Goal: Task Accomplishment & Management: Use online tool/utility

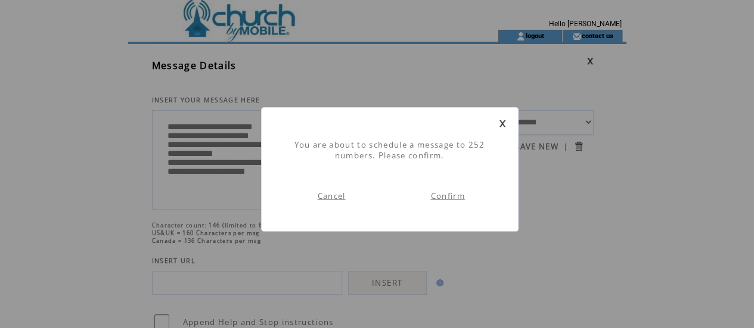
scroll to position [1, 0]
click at [453, 197] on link "Confirm" at bounding box center [447, 196] width 34 height 11
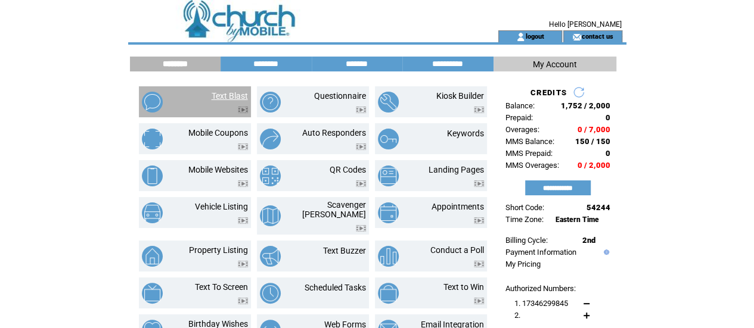
click at [227, 93] on link "Text Blast" at bounding box center [230, 96] width 36 height 10
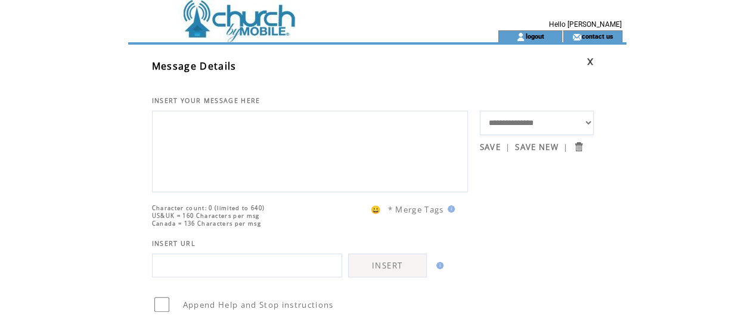
click at [250, 26] on td at bounding box center [291, 15] width 327 height 30
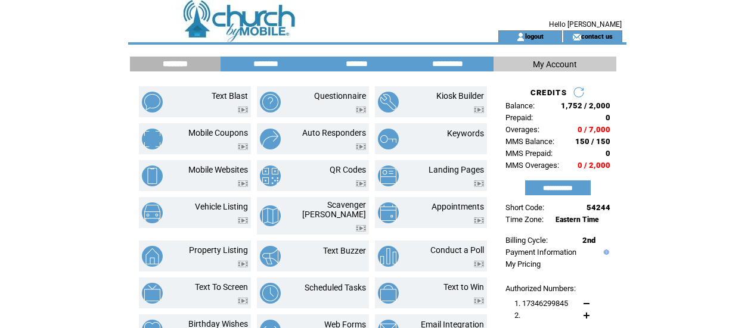
scroll to position [72, 0]
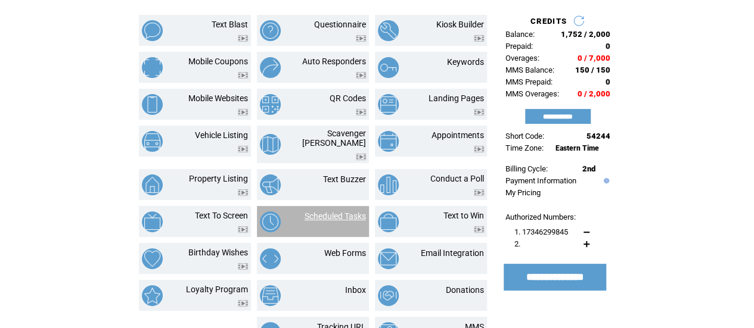
click at [323, 212] on link "Scheduled Tasks" at bounding box center [335, 217] width 61 height 10
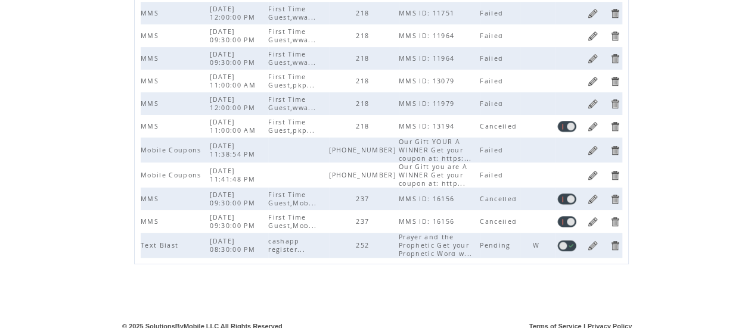
scroll to position [299, 0]
drag, startPoint x: 747, startPoint y: 271, endPoint x: 748, endPoint y: 281, distance: 10.2
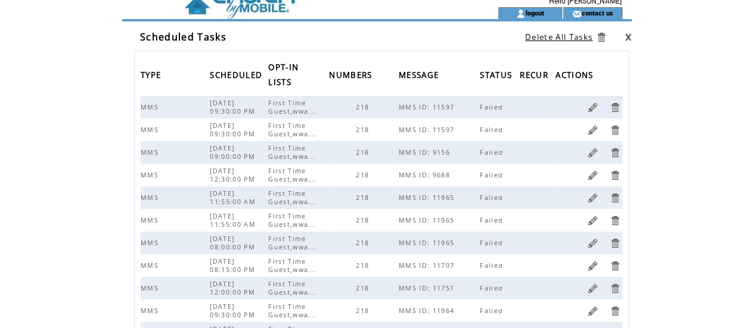
scroll to position [24, 0]
click at [674, 108] on html "**********" at bounding box center [377, 140] width 754 height 328
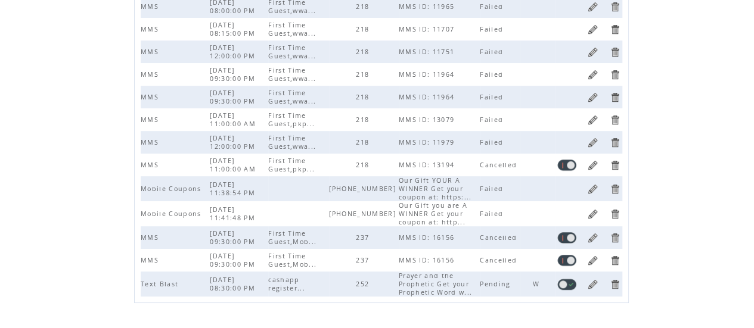
scroll to position [310, 0]
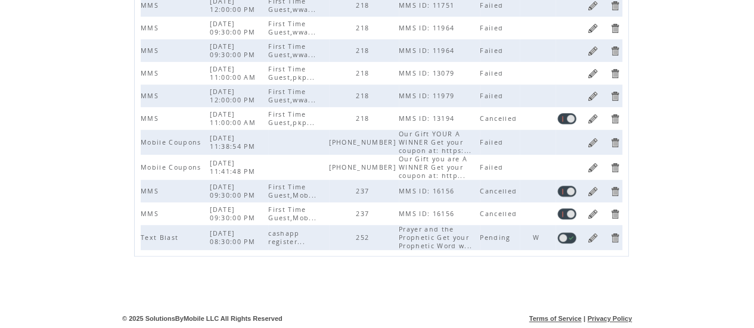
click at [594, 238] on link at bounding box center [592, 237] width 11 height 11
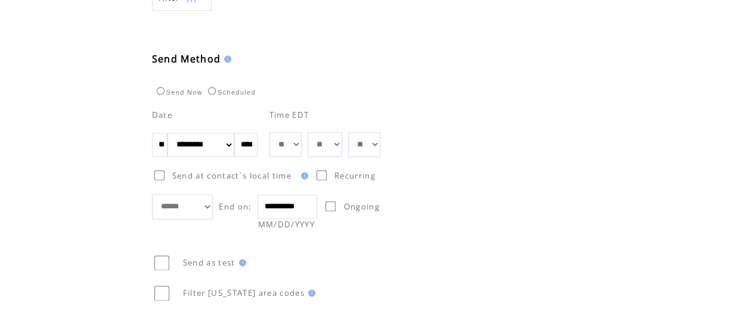
scroll to position [693, 0]
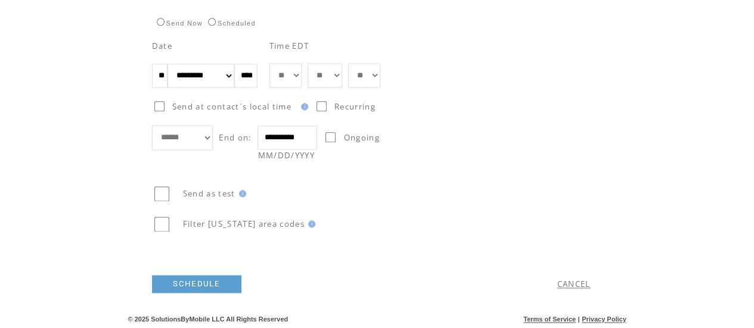
click at [216, 277] on link "SCHEDULE" at bounding box center [196, 284] width 89 height 18
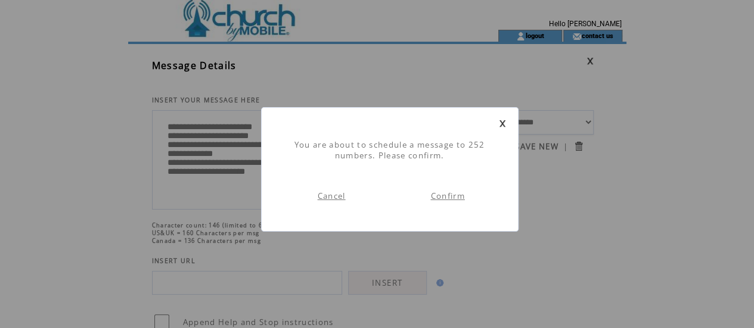
scroll to position [1, 0]
click at [453, 190] on td "Confirm" at bounding box center [448, 196] width 116 height 46
click at [452, 198] on link "Confirm" at bounding box center [447, 196] width 34 height 11
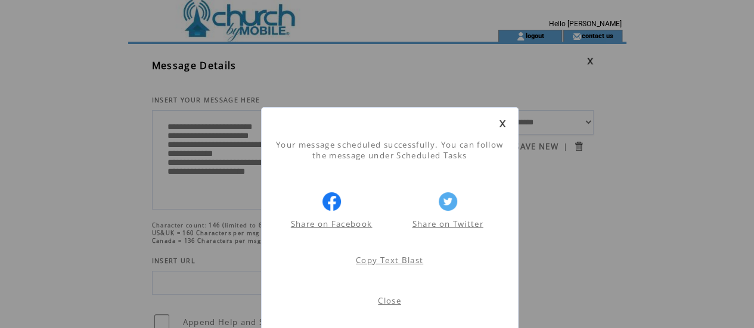
scroll to position [1, 0]
click at [502, 125] on link at bounding box center [502, 124] width 7 height 8
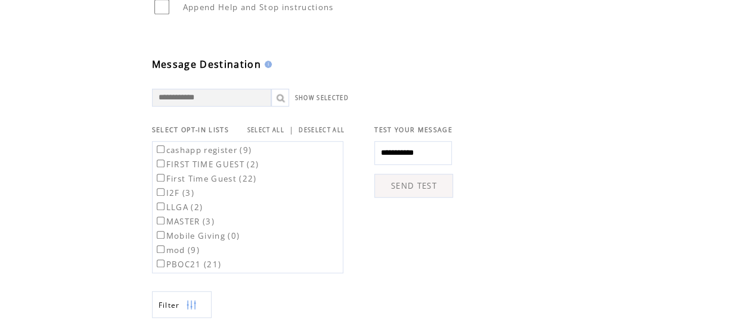
scroll to position [333, 0]
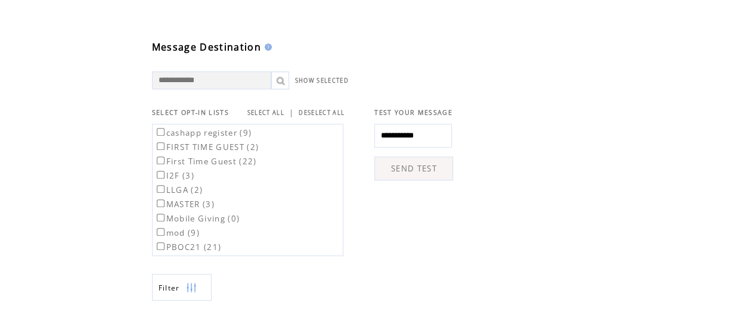
click at [257, 115] on link "SELECT ALL" at bounding box center [265, 113] width 37 height 8
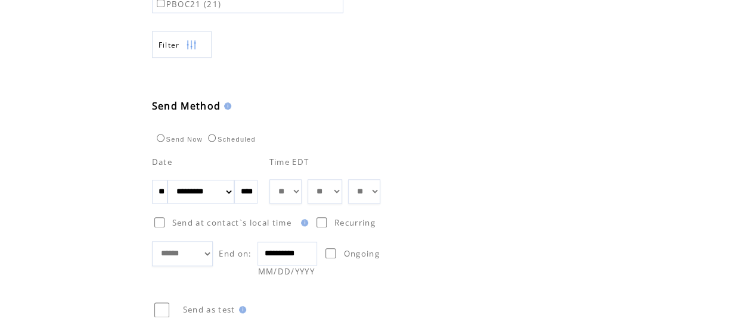
scroll to position [578, 0]
click at [166, 193] on input "**" at bounding box center [159, 190] width 15 height 24
type input "*"
type input "**"
click at [288, 250] on input "**********" at bounding box center [287, 252] width 60 height 24
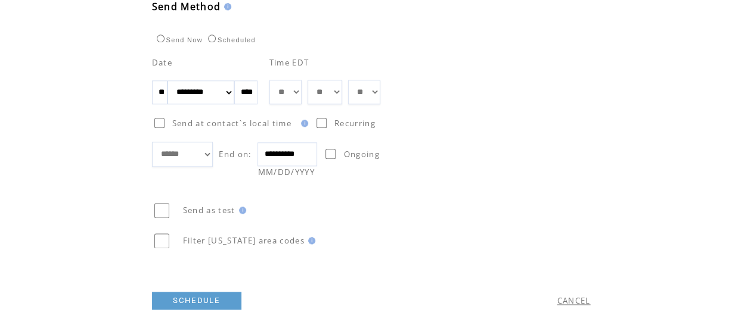
scroll to position [693, 0]
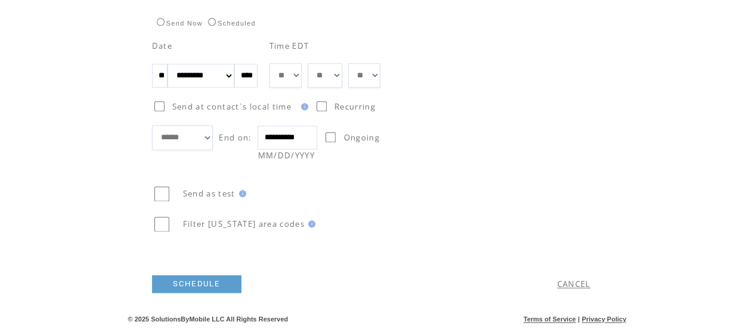
type input "**********"
click at [227, 283] on link "SCHEDULE" at bounding box center [196, 284] width 89 height 18
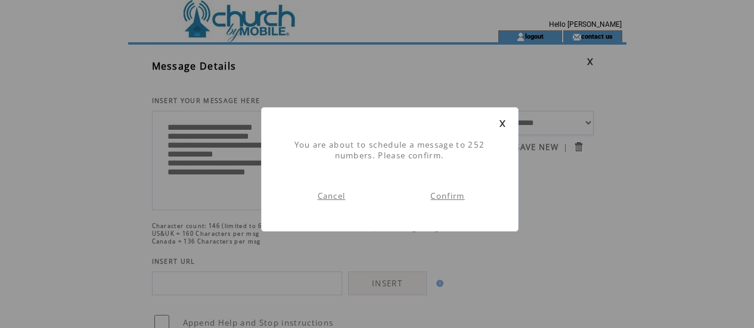
scroll to position [1, 0]
click at [451, 196] on link "Confirm" at bounding box center [447, 196] width 34 height 11
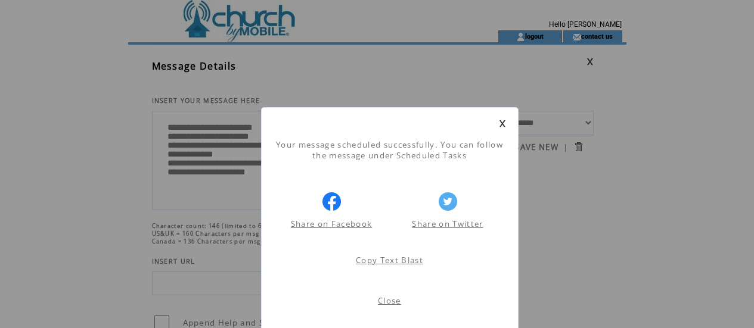
scroll to position [1, 0]
click at [393, 300] on link "Close" at bounding box center [389, 301] width 23 height 11
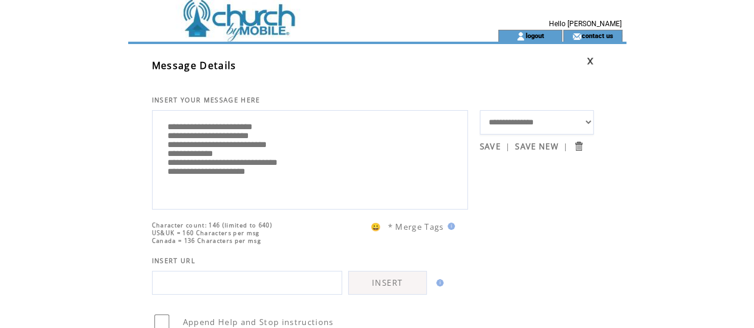
click at [221, 21] on td at bounding box center [291, 14] width 327 height 30
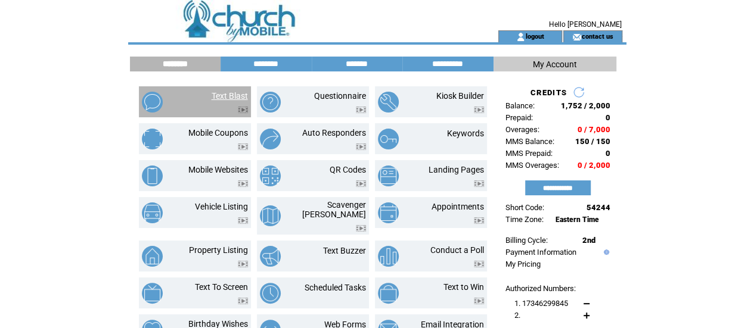
click at [225, 97] on link "Text Blast" at bounding box center [230, 96] width 36 height 10
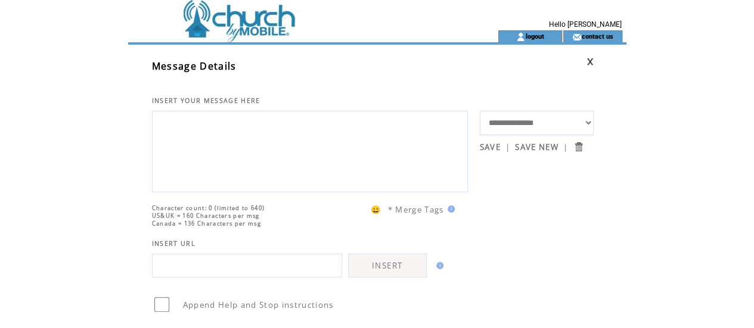
click at [585, 124] on select "**********" at bounding box center [537, 123] width 114 height 24
select select "*****"
click at [480, 111] on select "**********" at bounding box center [537, 123] width 114 height 24
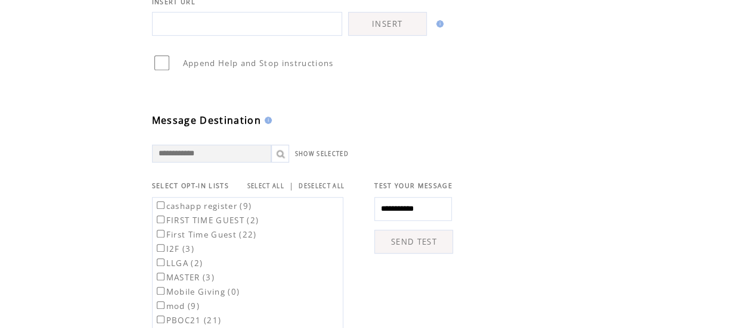
scroll to position [263, 0]
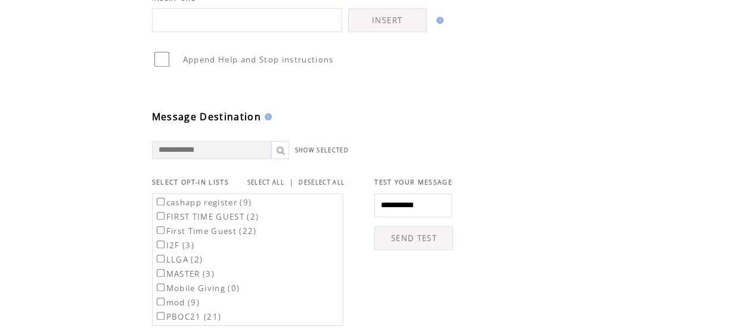
click at [278, 181] on link "SELECT ALL" at bounding box center [265, 183] width 37 height 8
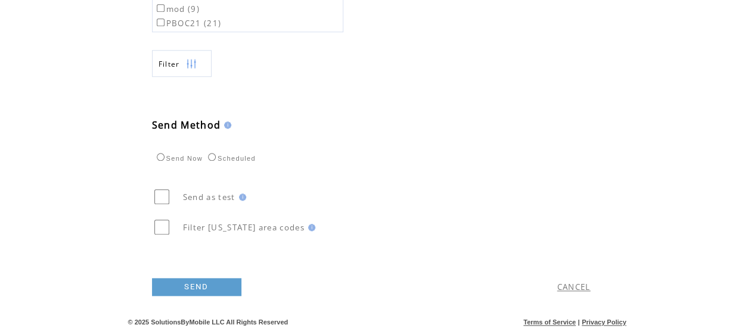
scroll to position [561, 0]
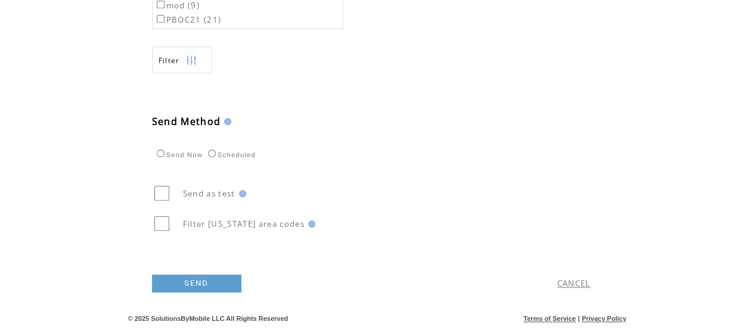
click at [185, 284] on link "SEND" at bounding box center [196, 284] width 89 height 18
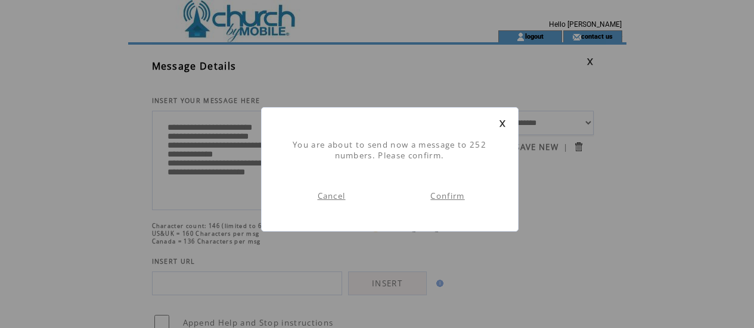
scroll to position [1, 0]
click at [455, 198] on link "Confirm" at bounding box center [447, 196] width 34 height 11
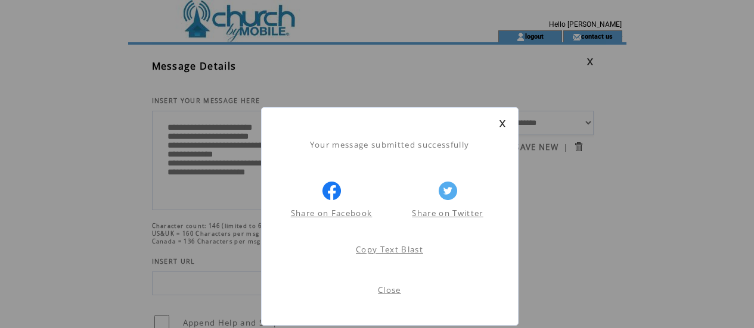
scroll to position [1, 0]
click at [389, 286] on link "Close" at bounding box center [389, 290] width 23 height 11
